Goal: Task Accomplishment & Management: Check status

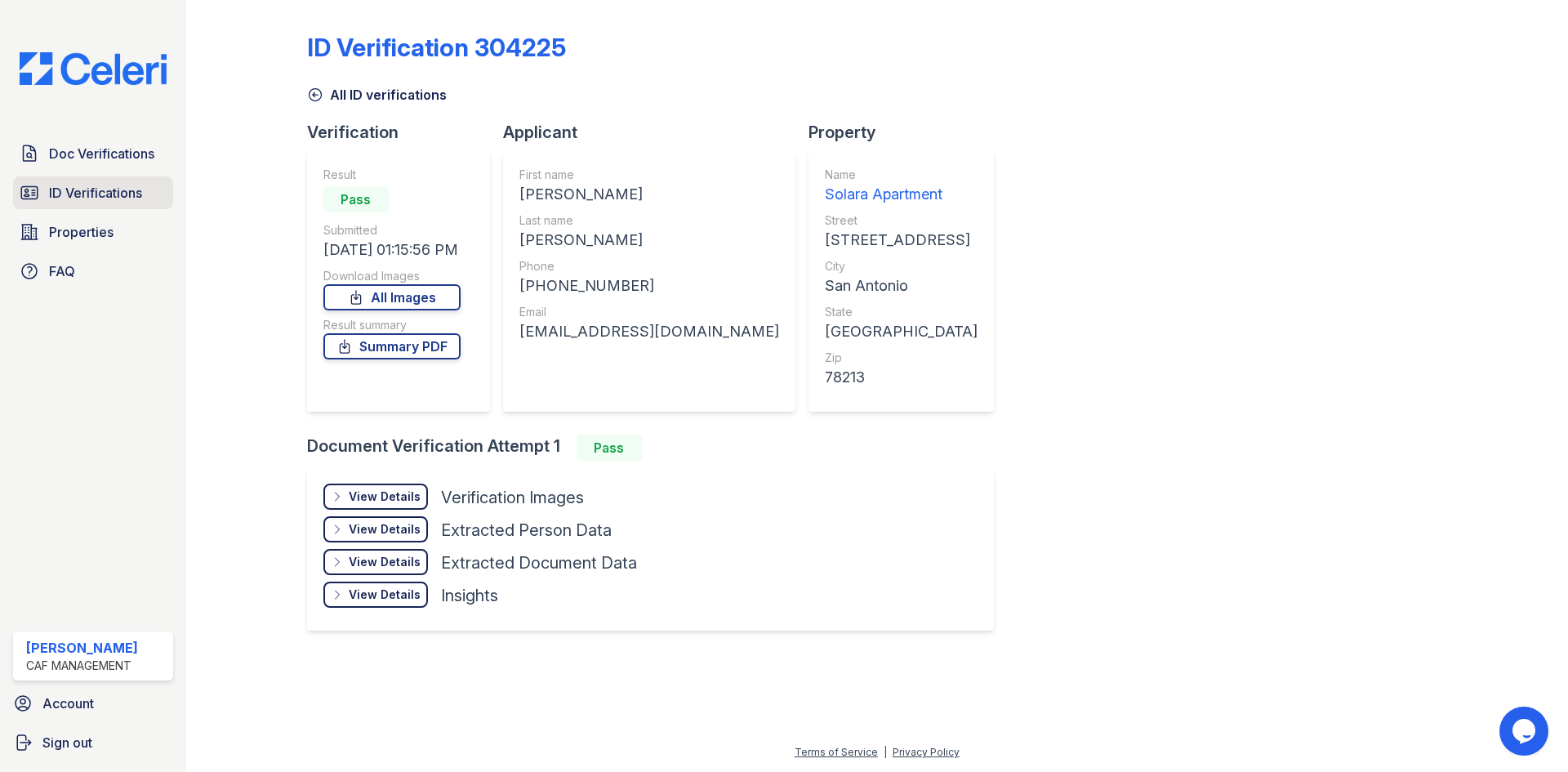
click at [51, 193] on span "ID Verifications" at bounding box center [96, 193] width 93 height 20
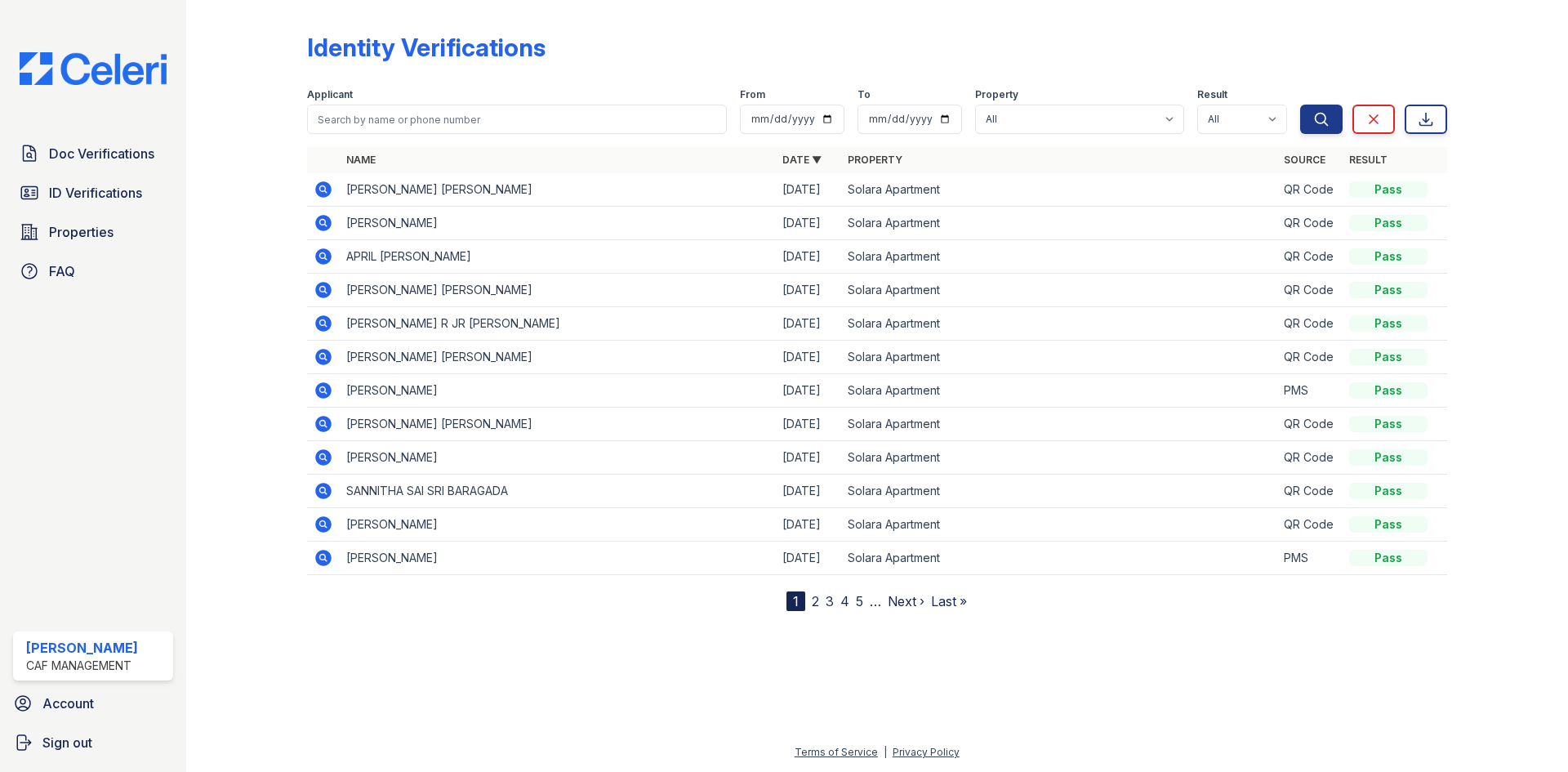
click at [320, 187] on icon at bounding box center [324, 190] width 20 height 20
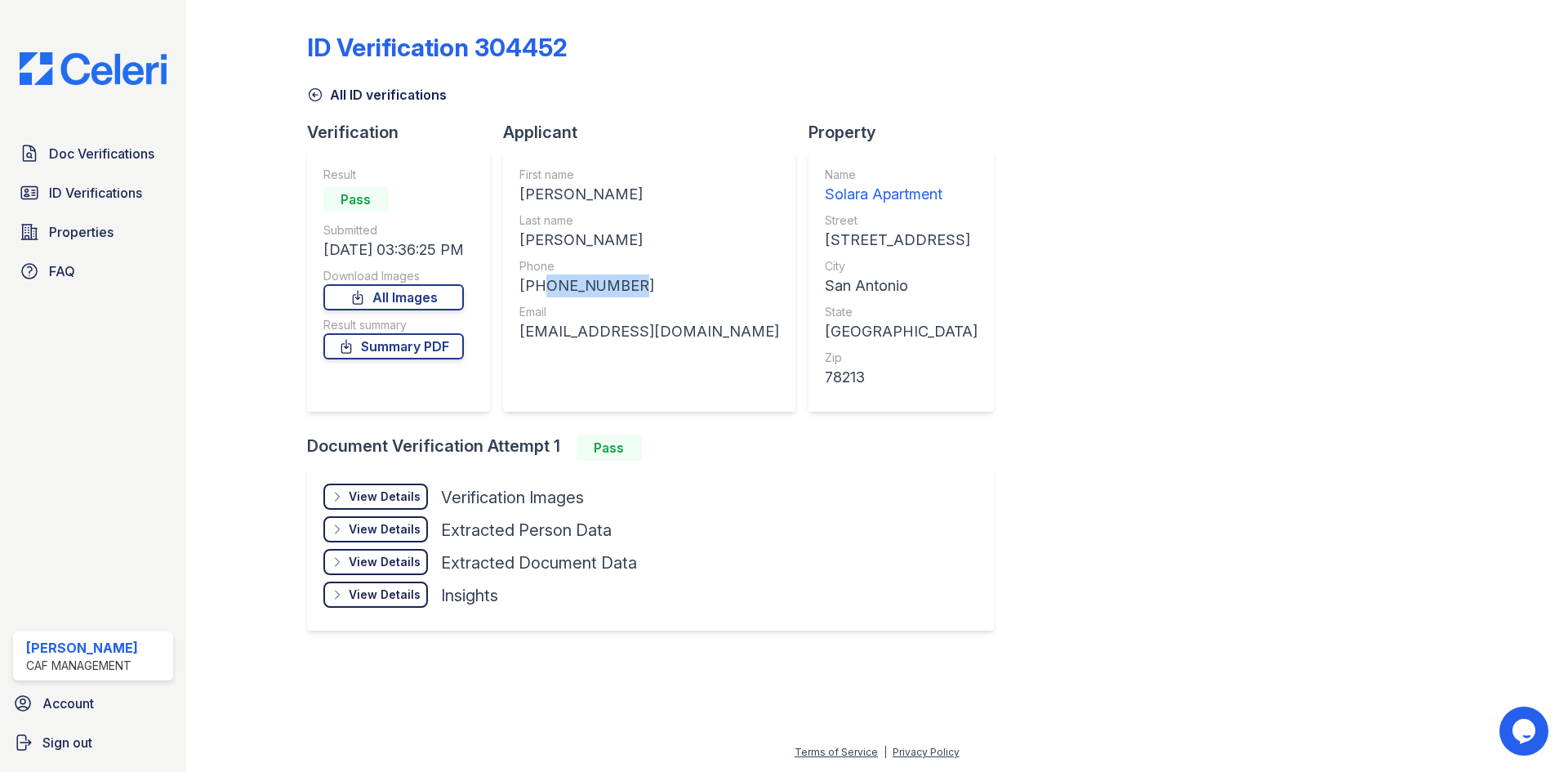
drag, startPoint x: 542, startPoint y: 285, endPoint x: 626, endPoint y: 286, distance: 84.0
click at [626, 286] on div "+15127917567" at bounding box center [649, 286] width 259 height 23
copy div "5127917567"
click at [630, 305] on div "Email" at bounding box center [649, 312] width 259 height 16
drag, startPoint x: 682, startPoint y: 328, endPoint x: 524, endPoint y: 336, distance: 158.2
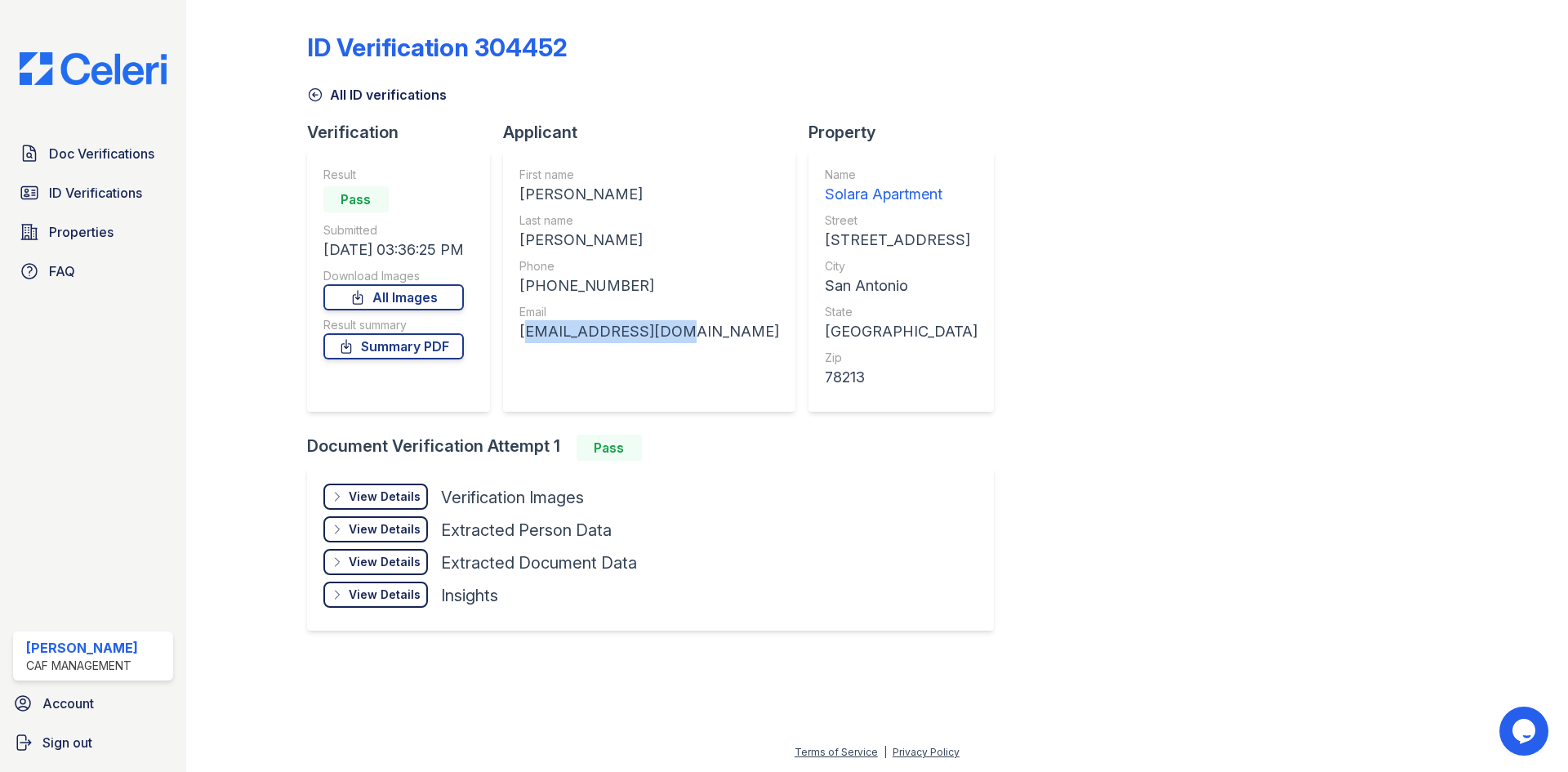
click at [524, 336] on div "First name ALEJANDRO JR Last name PENA Phone +15127917567 Email apena107@gmail.…" at bounding box center [648, 281] width 292 height 261
copy div "apena107@gmail.com"
